Goal: Task Accomplishment & Management: Use online tool/utility

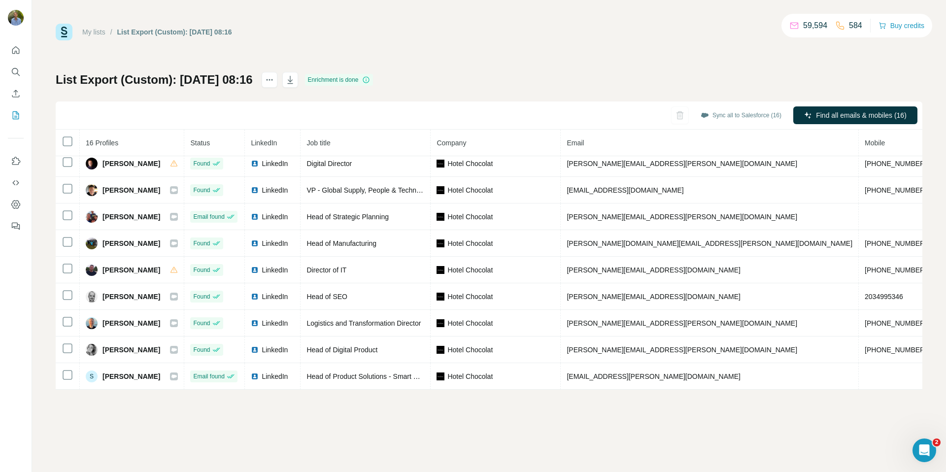
scroll to position [192, 0]
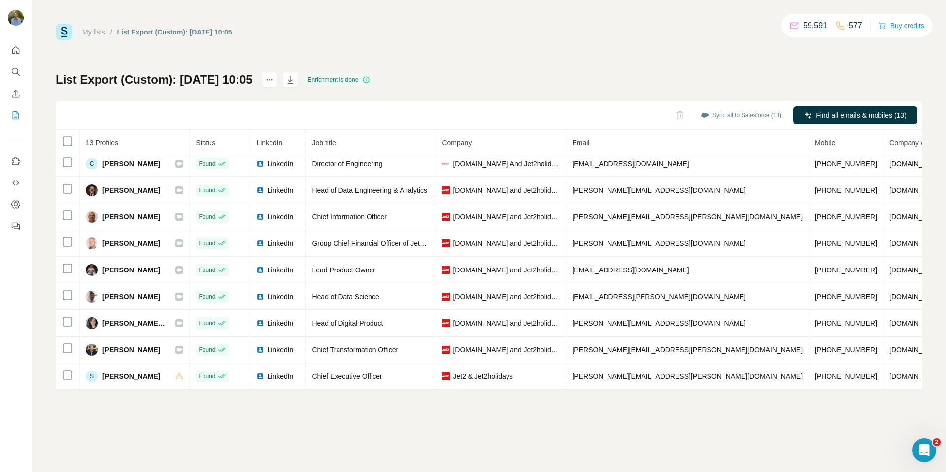
scroll to position [112, 0]
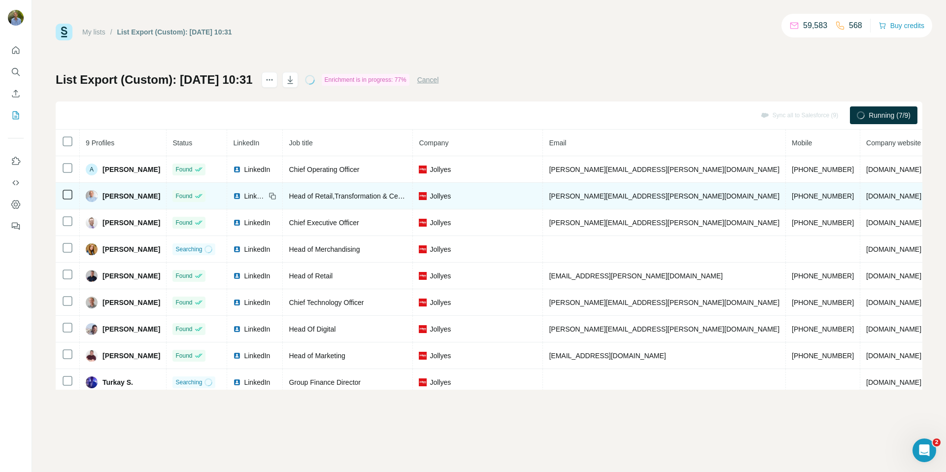
scroll to position [6, 0]
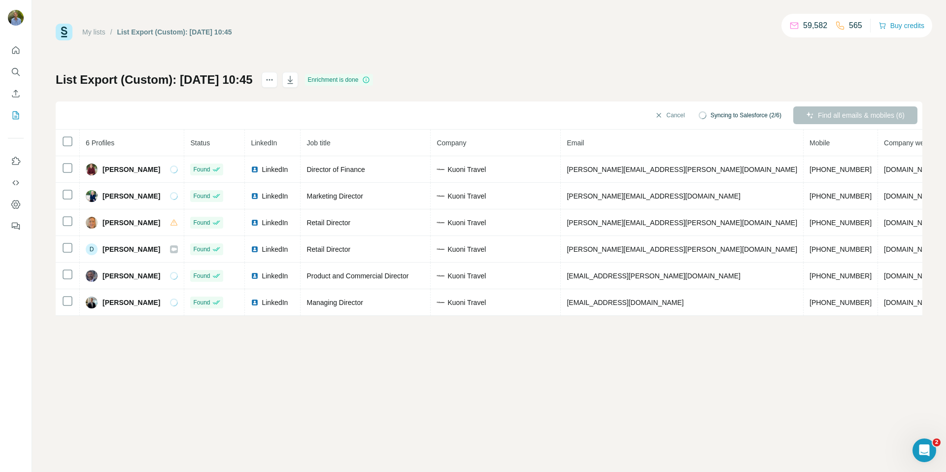
click at [459, 339] on div "My lists / List Export (Custom): 02/10/2025 10:45 59,582 565 Buy credits List E…" at bounding box center [489, 236] width 914 height 472
click at [658, 115] on button "Cancel" at bounding box center [670, 115] width 44 height 18
click at [748, 117] on button "Sync all to Salesforce (6)" at bounding box center [742, 115] width 91 height 15
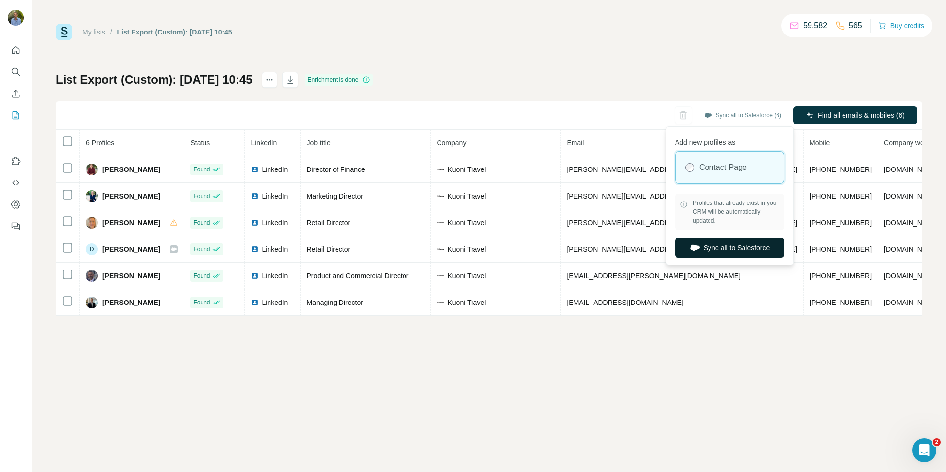
click at [747, 238] on button "Sync all to Salesforce" at bounding box center [729, 248] width 109 height 20
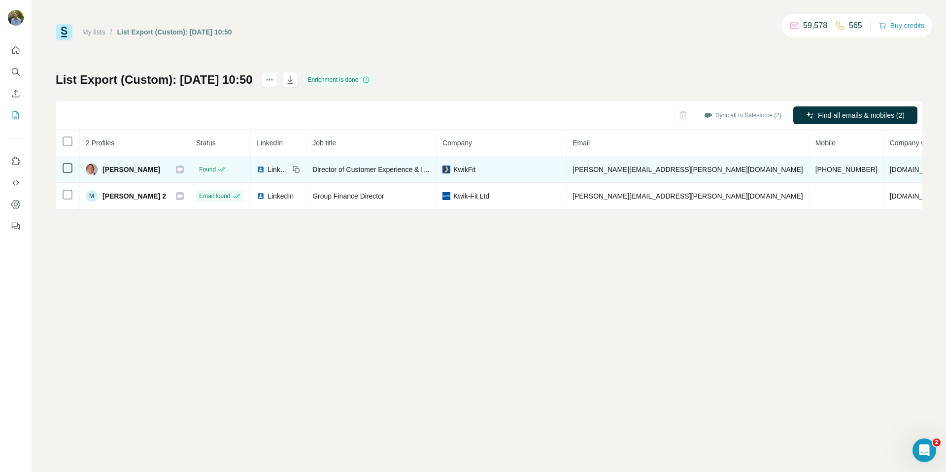
click at [177, 170] on icon at bounding box center [179, 168] width 5 height 3
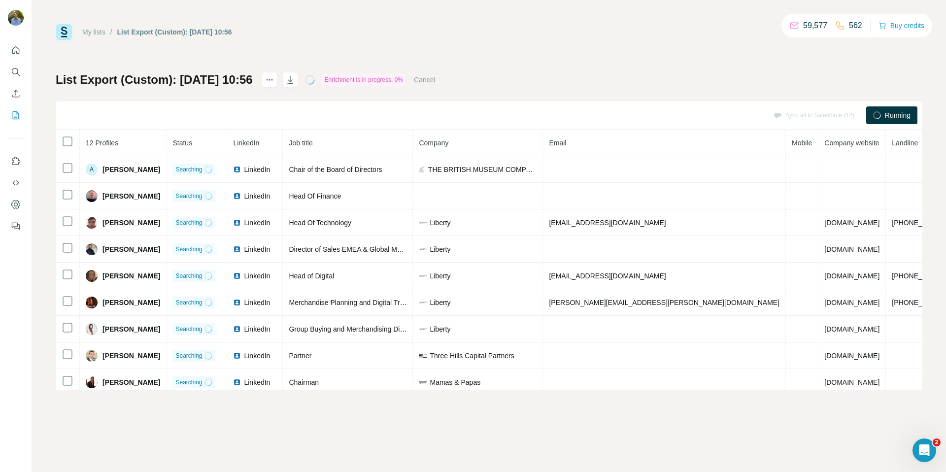
click at [670, 81] on div "List Export (Custom): [DATE] 10:56 Enrichment is in progress: 0% Cancel Sync al…" at bounding box center [489, 231] width 866 height 318
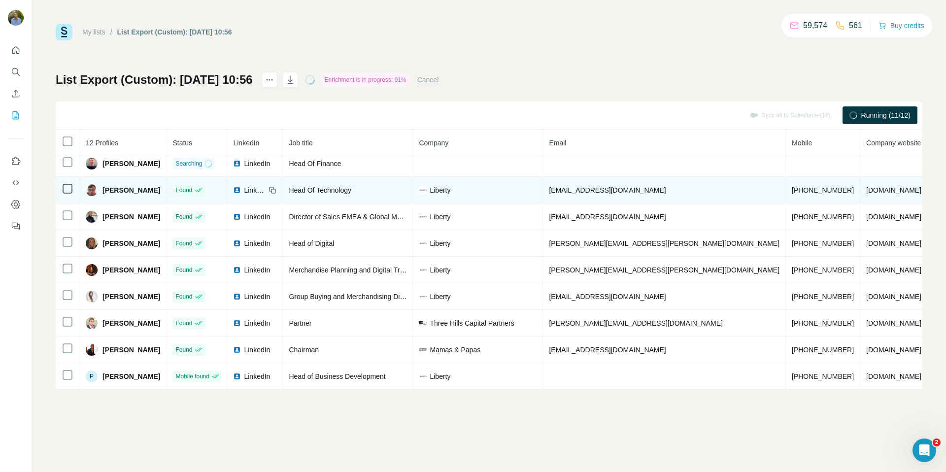
scroll to position [86, 0]
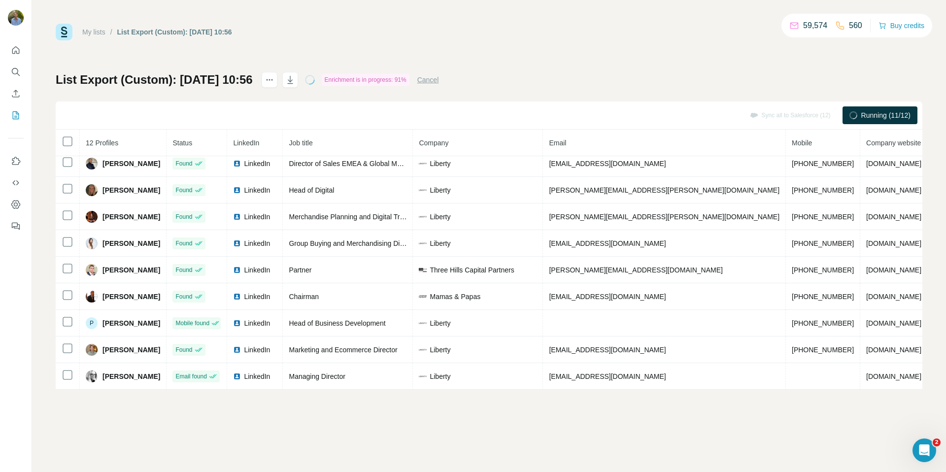
click at [616, 79] on div "List Export (Custom): [DATE] 10:56 Enrichment is in progress: 91% Cancel Sync a…" at bounding box center [489, 231] width 866 height 318
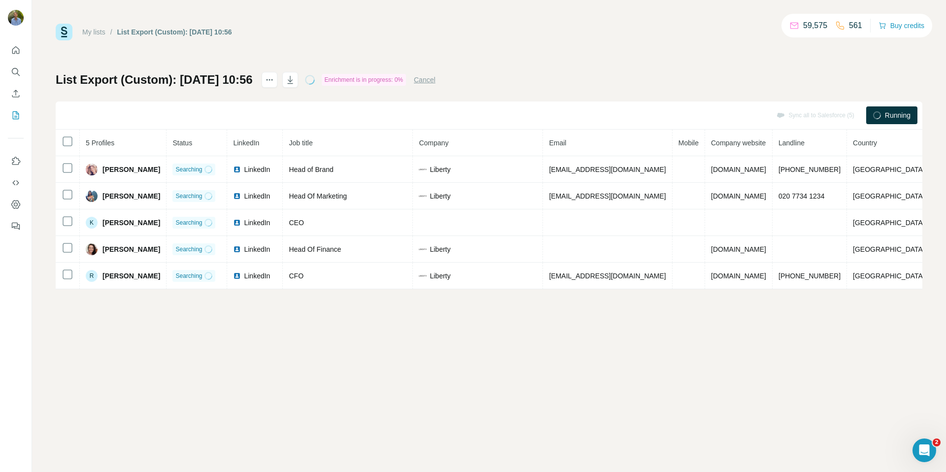
click at [650, 38] on div "My lists / List Export (Custom): 02/10/2025 10:56 59,575 561 Buy credits" at bounding box center [489, 32] width 866 height 17
